Goal: Information Seeking & Learning: Learn about a topic

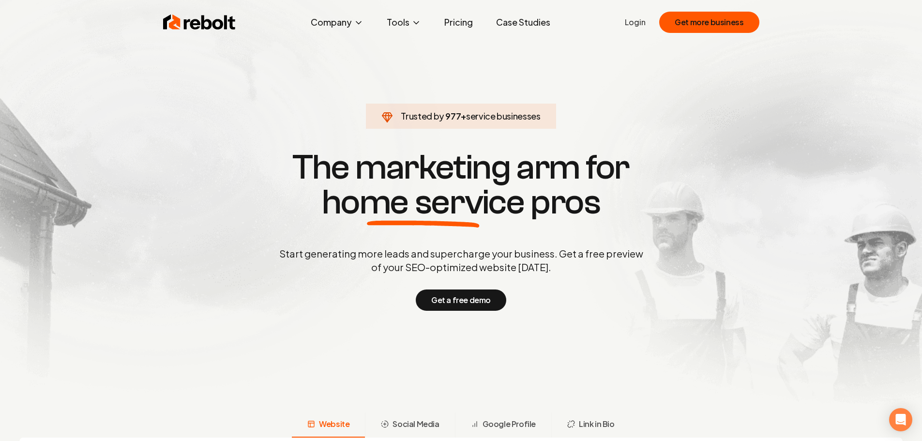
click at [455, 21] on link "Pricing" at bounding box center [458, 22] width 44 height 19
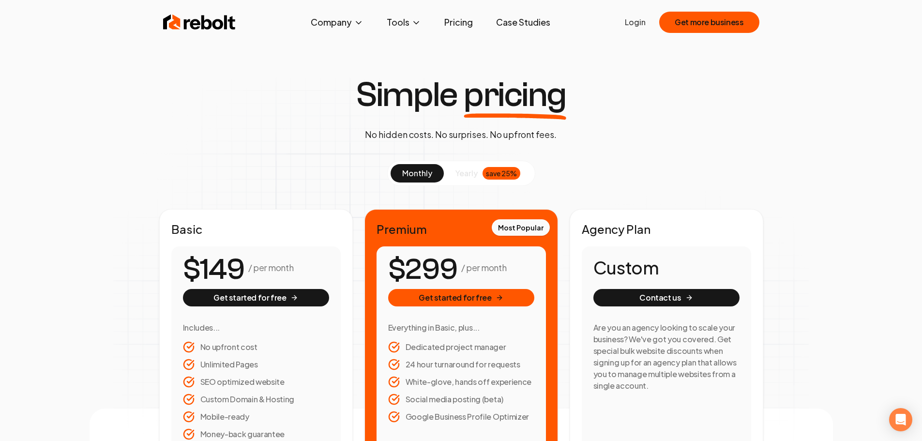
click at [471, 171] on span "yearly" at bounding box center [466, 173] width 22 height 12
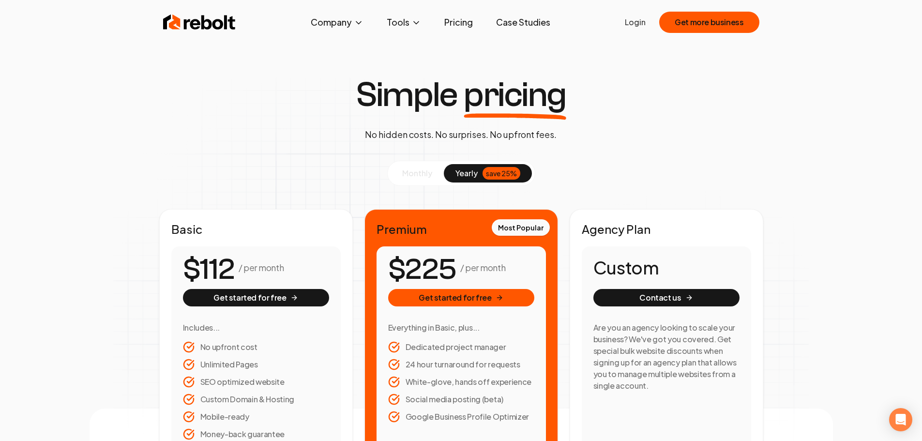
click at [423, 173] on span "monthly" at bounding box center [417, 173] width 30 height 10
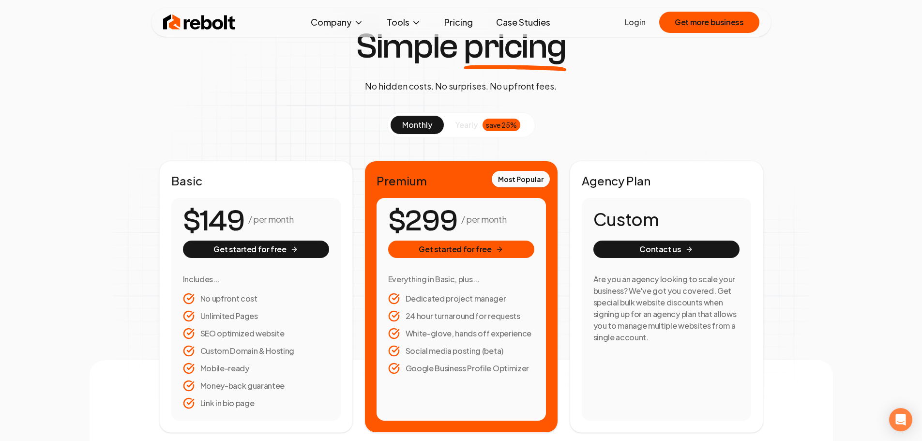
scroll to position [97, 0]
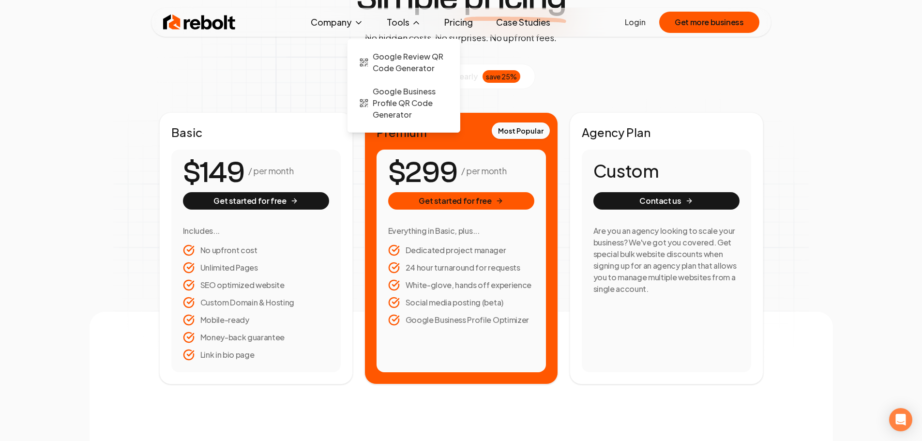
click at [398, 22] on button "Tools" at bounding box center [404, 22] width 50 height 19
click at [425, 59] on span "Google Review QR Code Generator" at bounding box center [409, 62] width 75 height 23
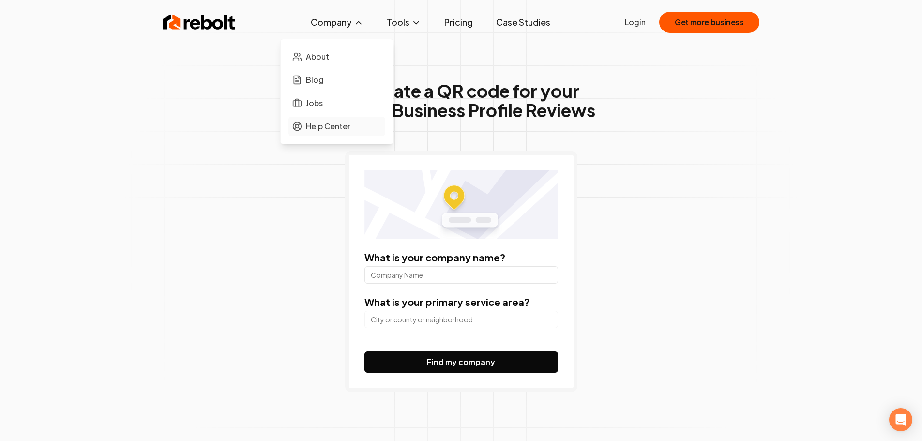
click at [325, 123] on span "Help Center" at bounding box center [328, 126] width 45 height 12
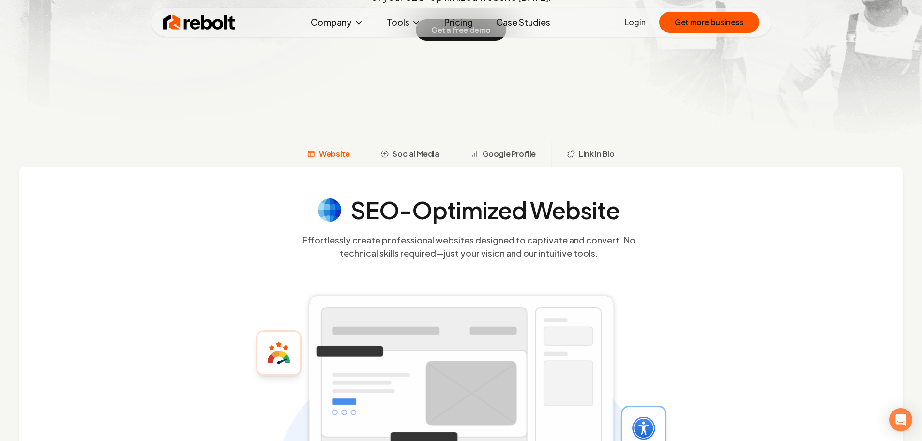
scroll to position [290, 0]
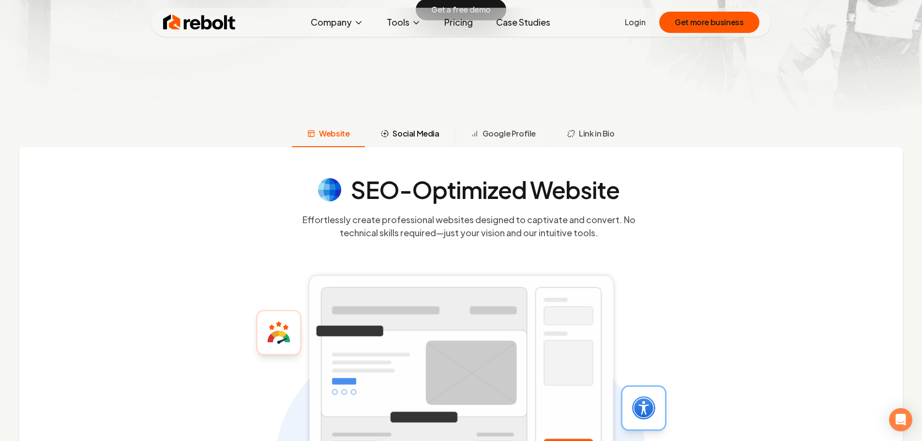
click at [422, 131] on span "Social Media" at bounding box center [415, 134] width 46 height 12
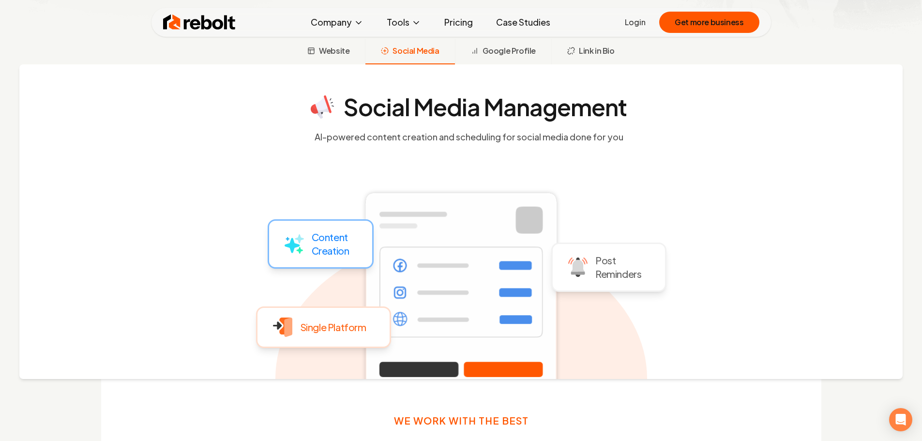
scroll to position [365, 0]
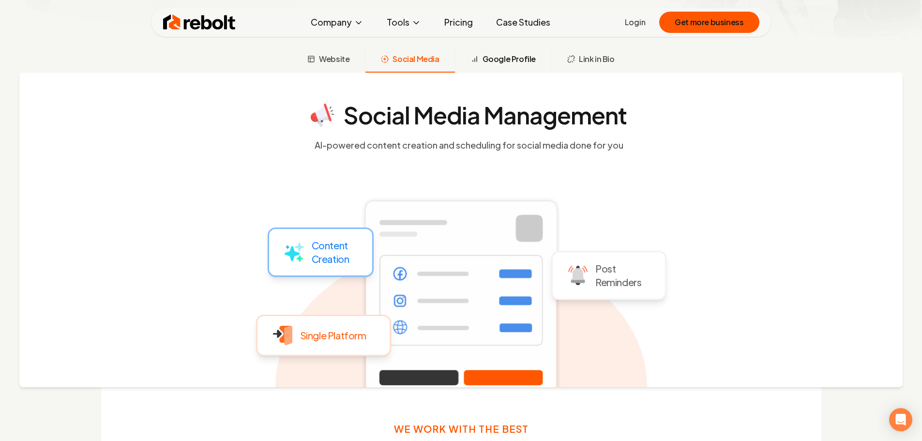
click at [501, 60] on span "Google Profile" at bounding box center [508, 59] width 53 height 12
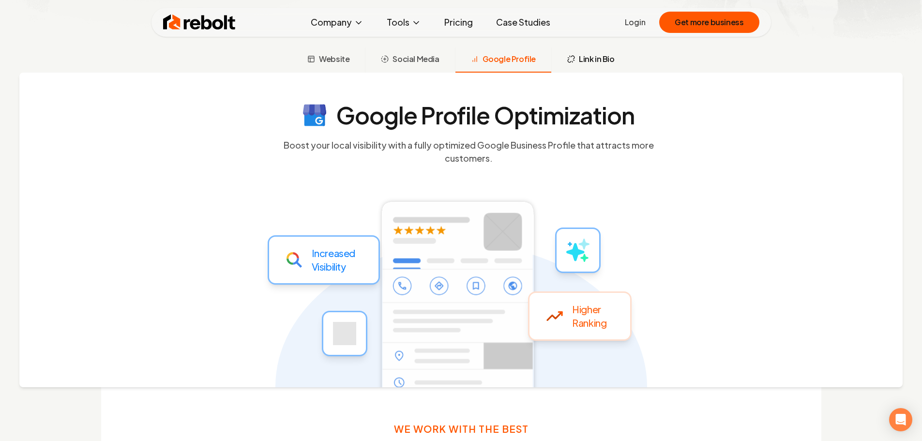
click at [585, 60] on span "Link in Bio" at bounding box center [597, 59] width 36 height 12
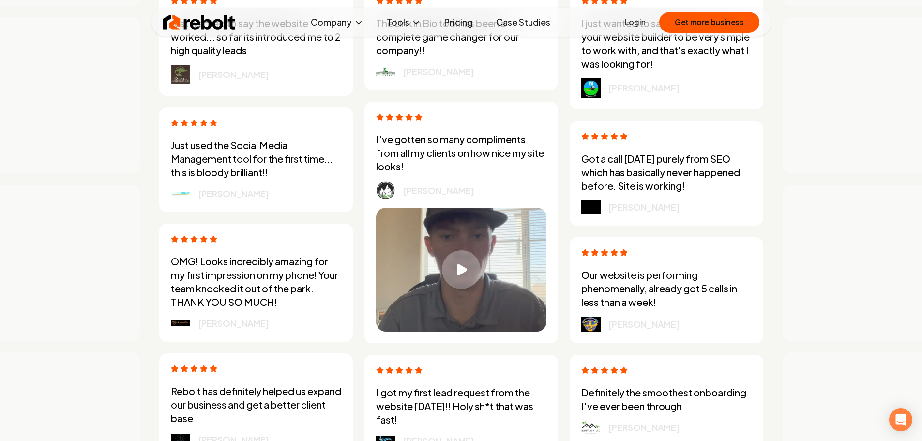
scroll to position [2735, 0]
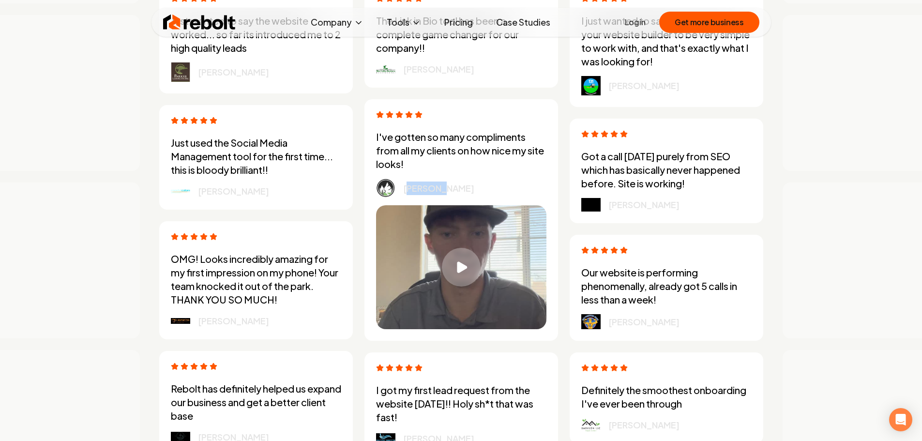
drag, startPoint x: 419, startPoint y: 190, endPoint x: 468, endPoint y: 187, distance: 49.4
click at [468, 187] on div "[PERSON_NAME]" at bounding box center [461, 188] width 170 height 19
click at [467, 184] on div "[PERSON_NAME]" at bounding box center [461, 188] width 170 height 19
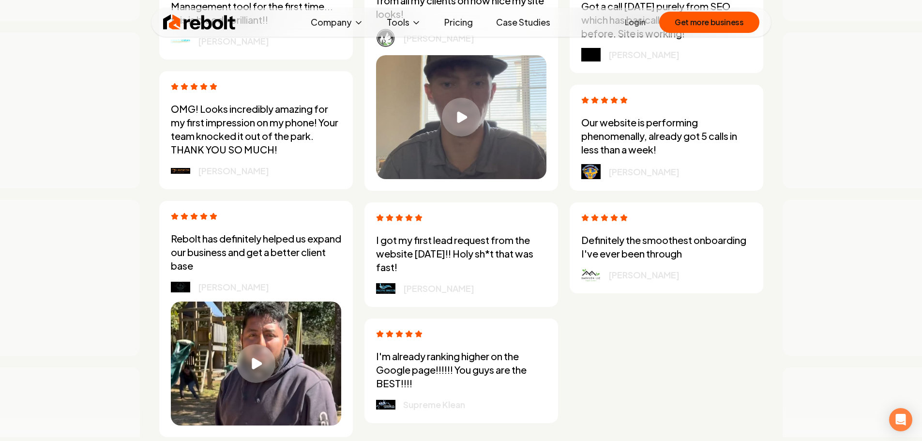
scroll to position [2929, 0]
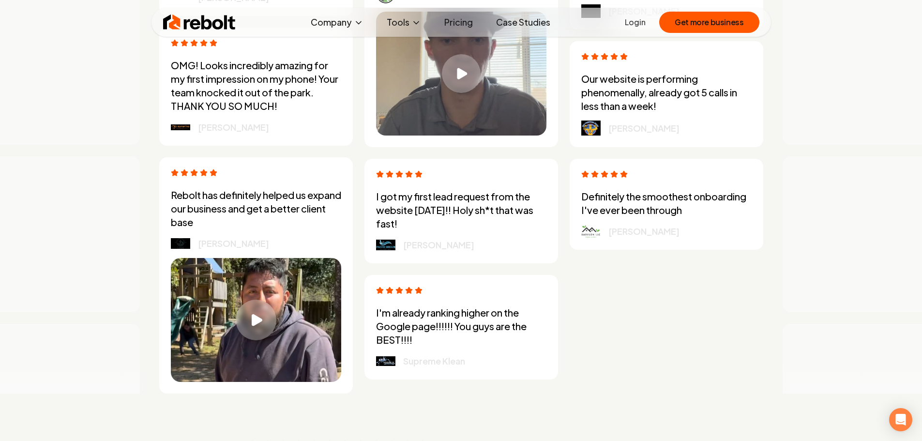
click at [262, 313] on icon "Play video" at bounding box center [256, 319] width 11 height 13
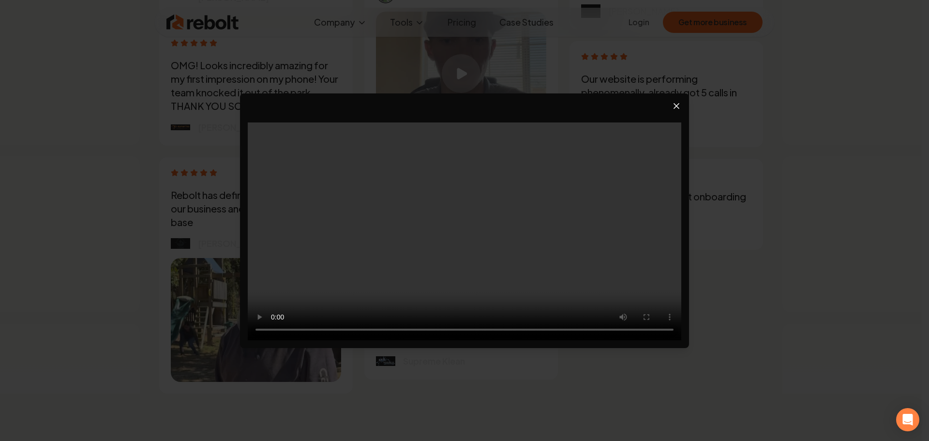
click at [679, 106] on icon "Close video player" at bounding box center [676, 106] width 10 height 10
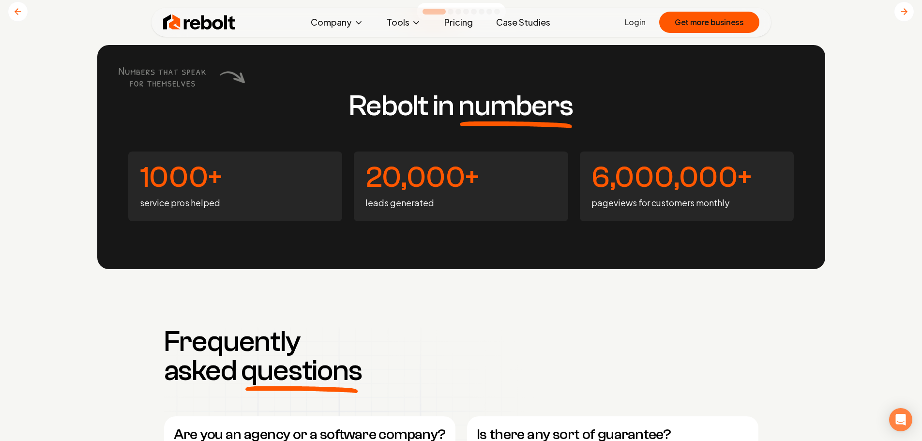
scroll to position [4138, 0]
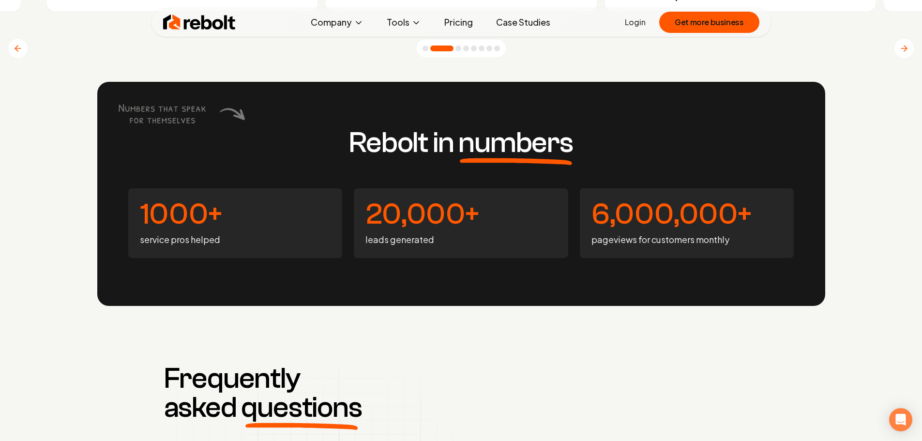
click at [184, 116] on icon at bounding box center [181, 113] width 129 height 24
click at [205, 219] on h4 "1000+" at bounding box center [235, 214] width 191 height 29
drag, startPoint x: 432, startPoint y: 212, endPoint x: 523, endPoint y: 202, distance: 91.0
click at [519, 202] on h4 "20,000+" at bounding box center [460, 214] width 191 height 29
click at [478, 210] on h4 "20,000+" at bounding box center [460, 214] width 191 height 29
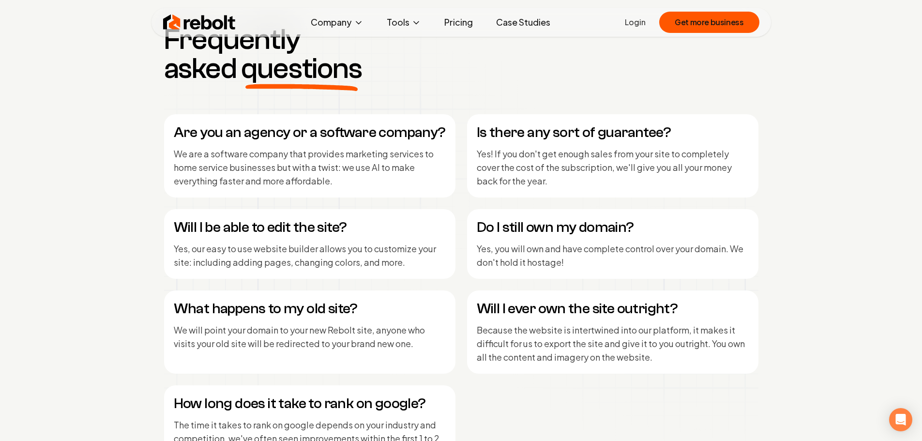
scroll to position [4525, 0]
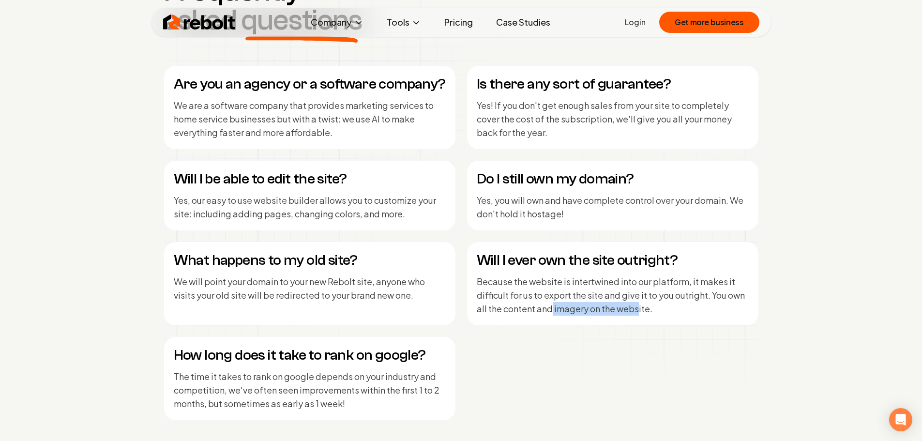
drag, startPoint x: 574, startPoint y: 313, endPoint x: 650, endPoint y: 311, distance: 76.0
click at [643, 312] on p "Because the website is intertwined into our platform, it makes it difficult for…" at bounding box center [612, 295] width 272 height 41
click at [652, 311] on p "Because the website is intertwined into our platform, it makes it difficult for…" at bounding box center [612, 295] width 272 height 41
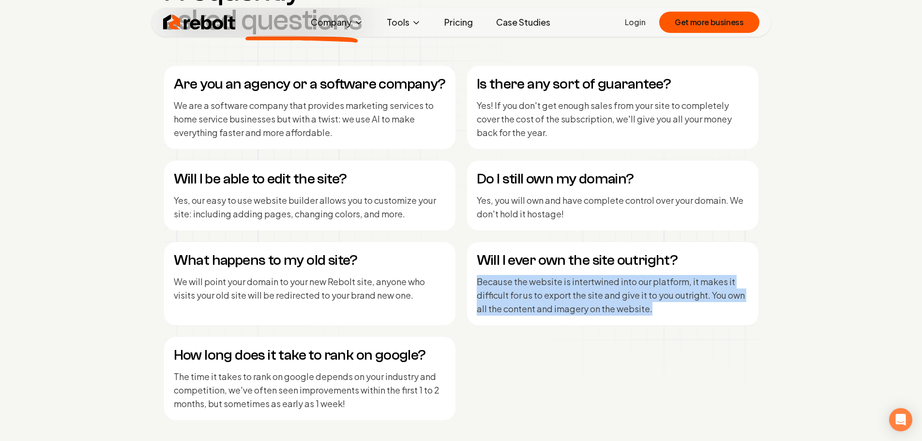
drag, startPoint x: 654, startPoint y: 311, endPoint x: 477, endPoint y: 286, distance: 178.4
click at [477, 286] on p "Because the website is intertwined into our platform, it makes it difficult for…" at bounding box center [612, 295] width 272 height 41
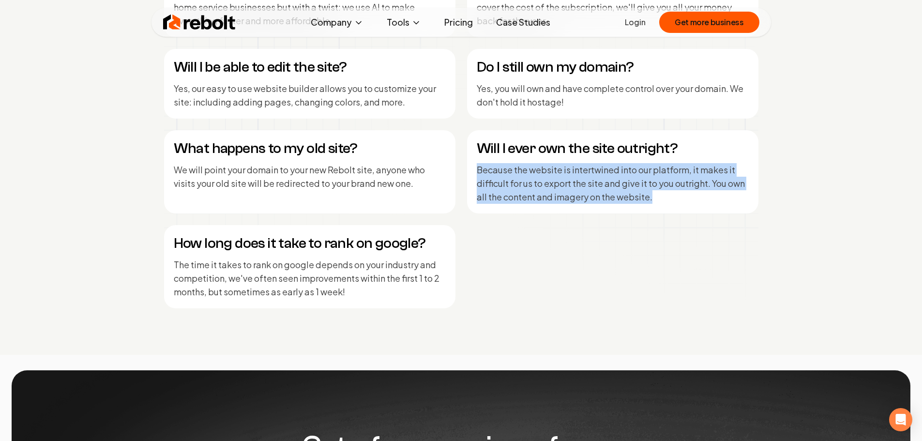
scroll to position [4573, 0]
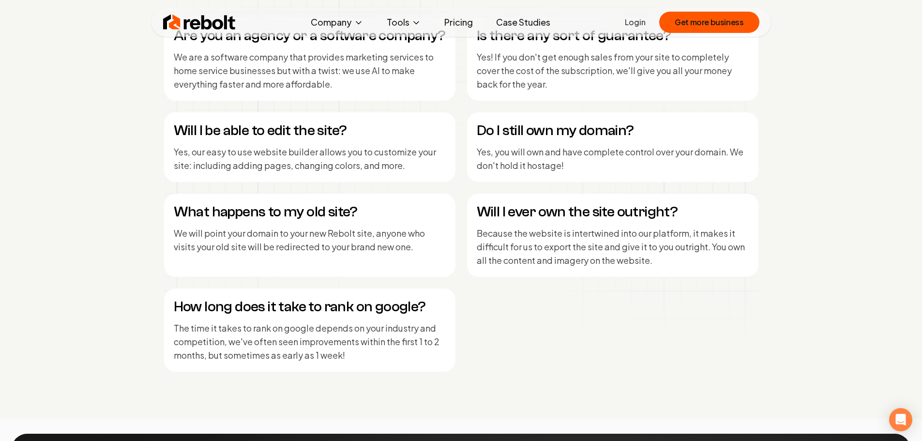
drag, startPoint x: 548, startPoint y: 205, endPoint x: 540, endPoint y: 204, distance: 7.8
click at [547, 205] on h4 "Will I ever own the site outright?" at bounding box center [612, 211] width 272 height 17
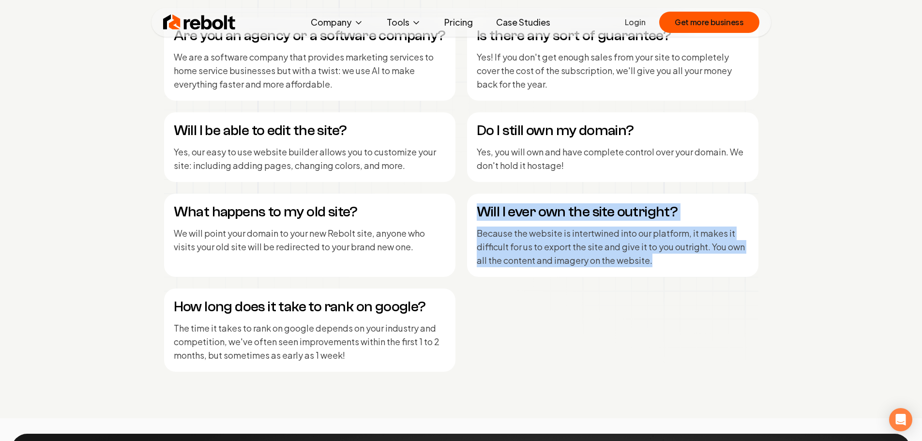
drag, startPoint x: 477, startPoint y: 214, endPoint x: 684, endPoint y: 260, distance: 211.7
click at [687, 268] on div "Will I ever own the site outright? Because the website is intertwined into our …" at bounding box center [612, 235] width 291 height 83
click at [668, 253] on p "Because the website is intertwined into our platform, it makes it difficult for…" at bounding box center [612, 246] width 272 height 41
drag, startPoint x: 659, startPoint y: 265, endPoint x: 477, endPoint y: 219, distance: 187.5
click at [477, 219] on div "Will I ever own the site outright? Because the website is intertwined into our …" at bounding box center [612, 235] width 291 height 83
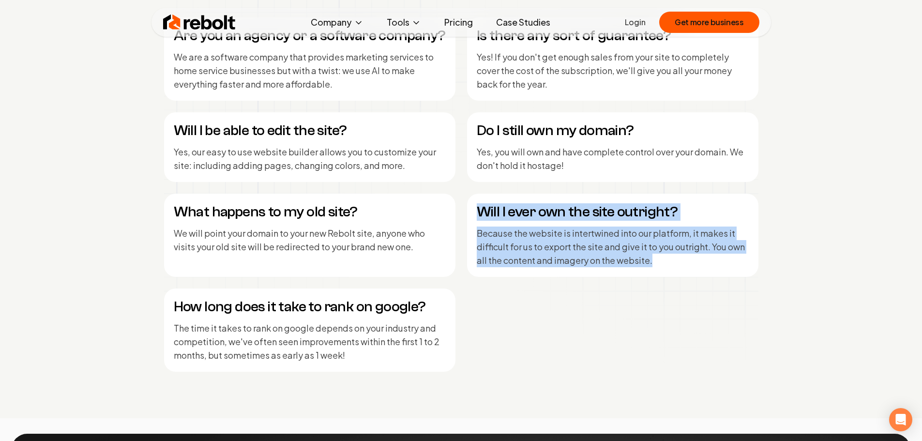
click at [479, 216] on h4 "Will I ever own the site outright?" at bounding box center [612, 211] width 272 height 17
drag, startPoint x: 478, startPoint y: 213, endPoint x: 659, endPoint y: 262, distance: 187.4
click at [659, 264] on div "Will I ever own the site outright? Because the website is intertwined into our …" at bounding box center [612, 235] width 291 height 83
click at [657, 261] on p "Because the website is intertwined into our platform, it makes it difficult for…" at bounding box center [612, 246] width 272 height 41
drag, startPoint x: 653, startPoint y: 265, endPoint x: 476, endPoint y: 210, distance: 185.3
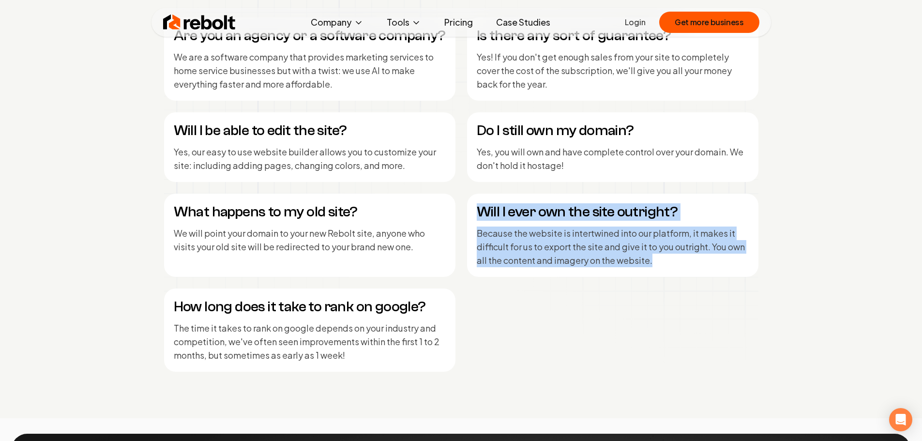
click at [476, 210] on div "Will I ever own the site outright? Because the website is intertwined into our …" at bounding box center [612, 235] width 291 height 83
click at [478, 208] on h4 "Will I ever own the site outright?" at bounding box center [612, 211] width 272 height 17
drag, startPoint x: 476, startPoint y: 208, endPoint x: 679, endPoint y: 268, distance: 211.4
click at [678, 268] on div "Will I ever own the site outright? Because the website is intertwined into our …" at bounding box center [612, 235] width 291 height 83
click at [670, 257] on p "Because the website is intertwined into our platform, it makes it difficult for…" at bounding box center [612, 246] width 272 height 41
